Goal: Task Accomplishment & Management: Use online tool/utility

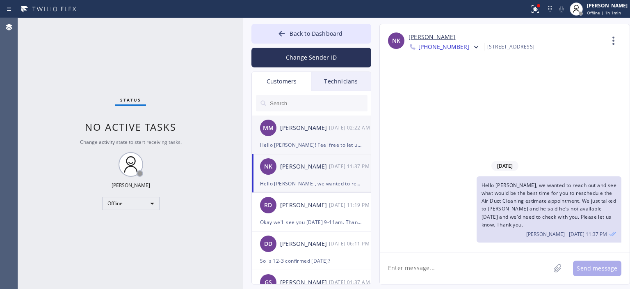
click at [319, 138] on div "MM [PERSON_NAME] [DATE] 02:22 AM" at bounding box center [312, 127] width 120 height 25
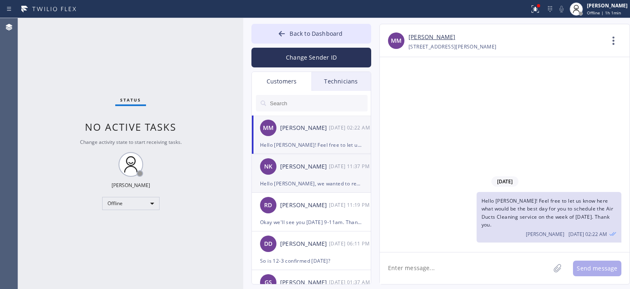
click at [325, 179] on div "Hello [PERSON_NAME], we wanted to reach out and see what would be the best time…" at bounding box center [311, 183] width 103 height 9
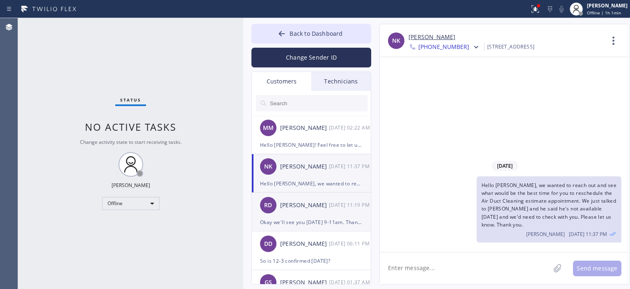
click at [323, 203] on div "[PERSON_NAME]" at bounding box center [304, 204] width 49 height 9
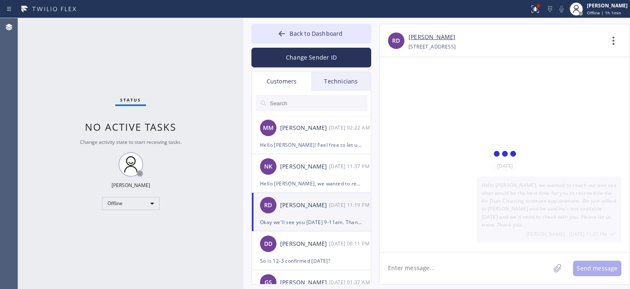
scroll to position [58, 0]
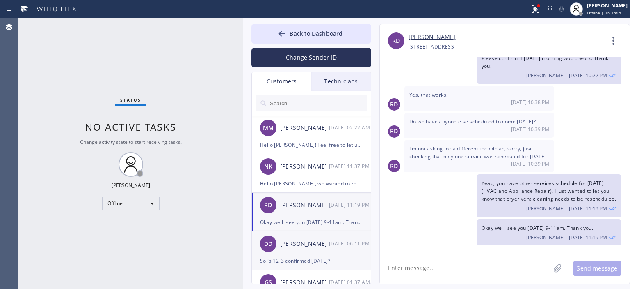
click at [322, 239] on div "[PERSON_NAME]" at bounding box center [304, 243] width 49 height 9
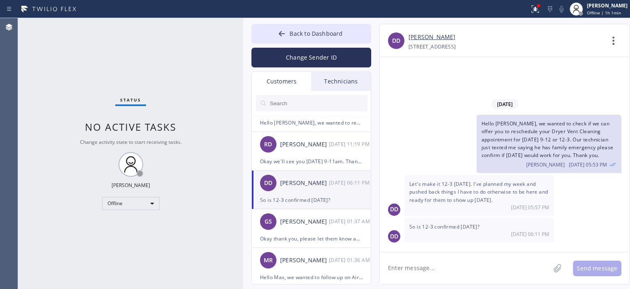
scroll to position [69, 0]
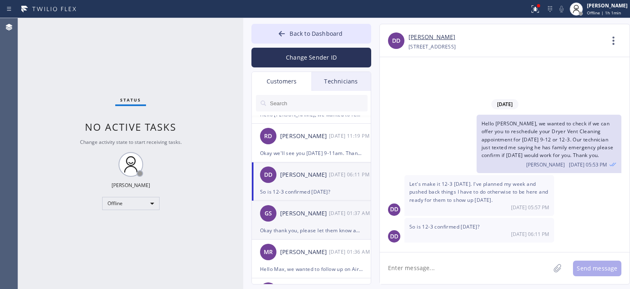
click at [319, 226] on div "Okay thank you, please let them know about August discount. Have a great weeken…" at bounding box center [311, 229] width 103 height 9
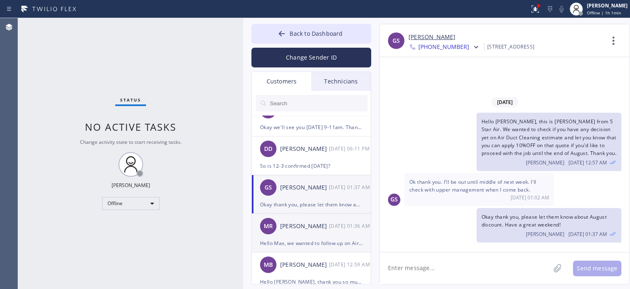
click at [316, 225] on div "[PERSON_NAME]" at bounding box center [304, 225] width 49 height 9
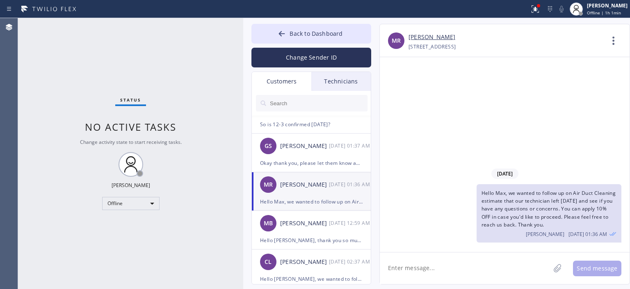
scroll to position [136, 0]
click at [315, 224] on div "[PERSON_NAME]" at bounding box center [304, 222] width 49 height 9
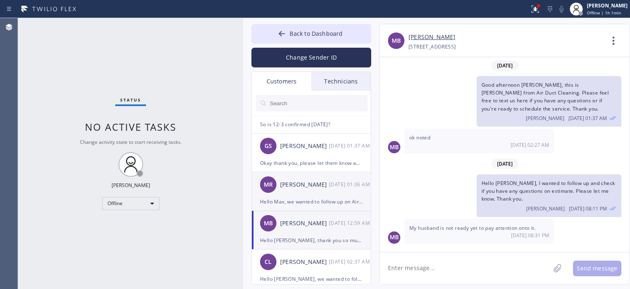
scroll to position [184, 0]
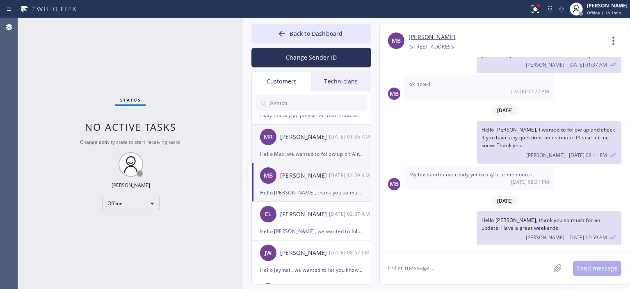
click at [315, 224] on div "CL [PERSON_NAME] [DATE] 02:37 AM" at bounding box center [312, 214] width 120 height 25
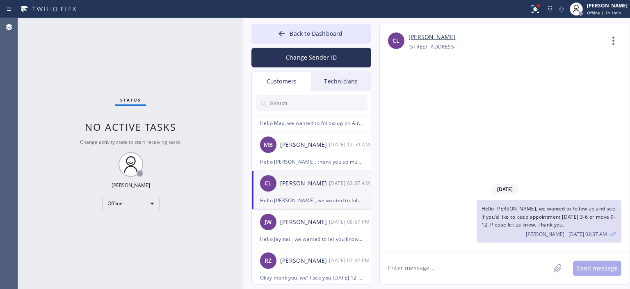
scroll to position [219, 0]
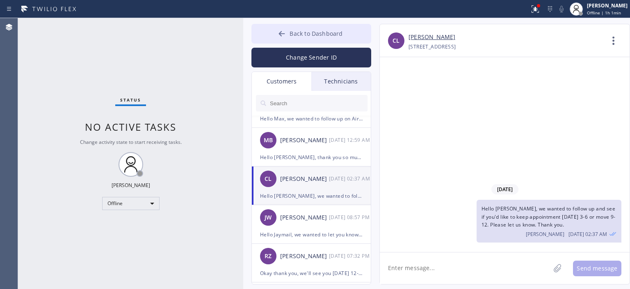
click at [279, 39] on div at bounding box center [282, 35] width 10 height 10
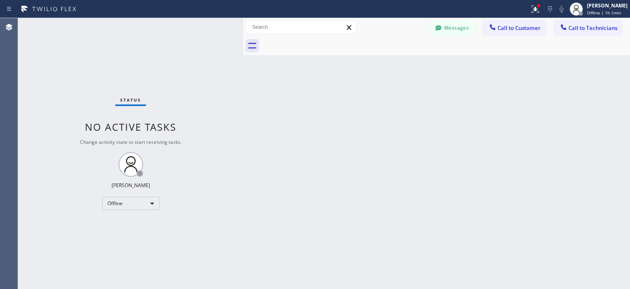
click at [42, 148] on div "Status No active tasks Change activity state to start receiving tasks. [PERSON_…" at bounding box center [130, 153] width 225 height 270
click at [37, 51] on div "Status No active tasks Change activity state to start receiving tasks. [PERSON_…" at bounding box center [130, 153] width 225 height 270
